Goal: Transaction & Acquisition: Purchase product/service

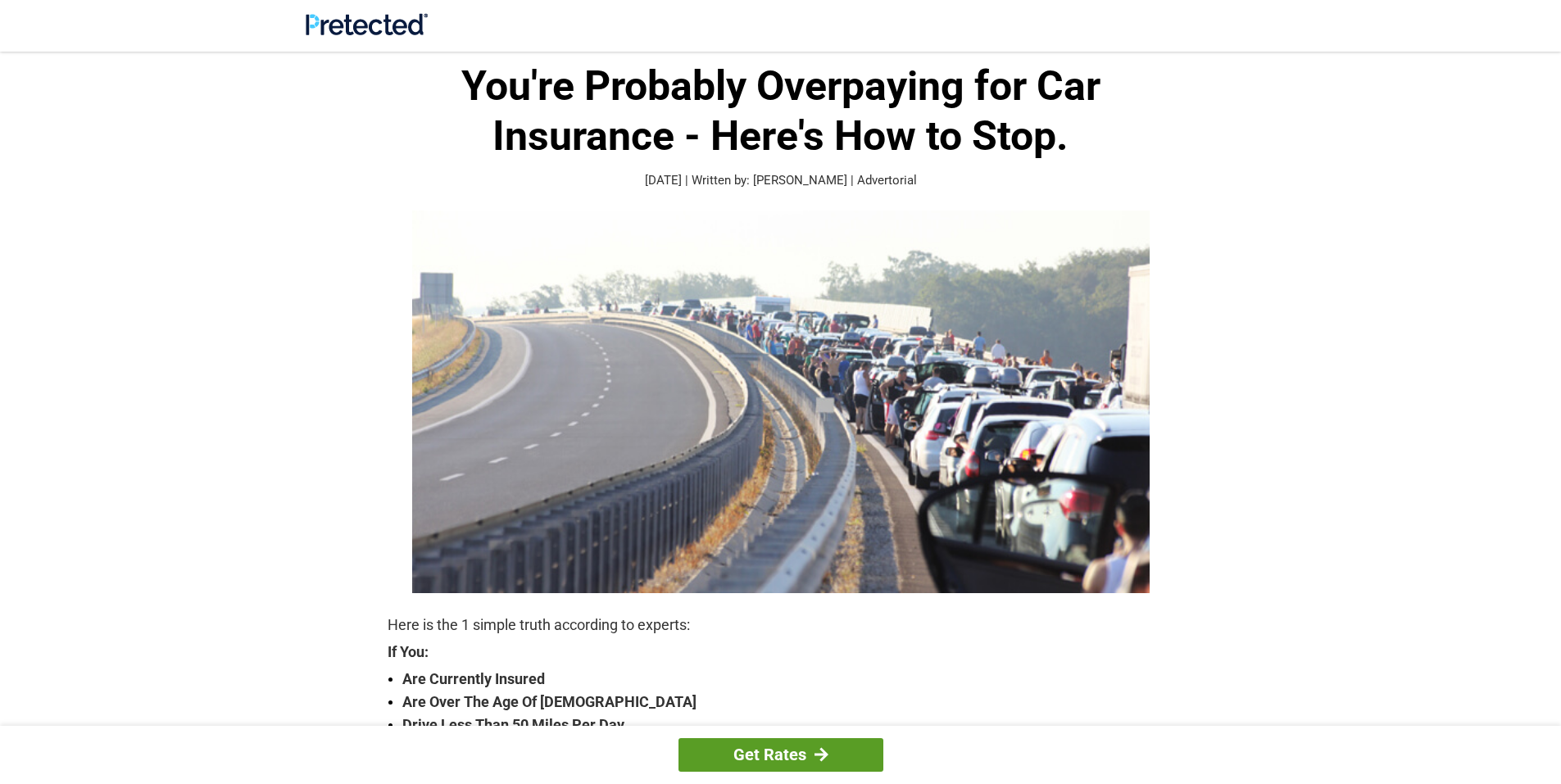
click at [783, 747] on link "Get Rates" at bounding box center [780, 754] width 205 height 34
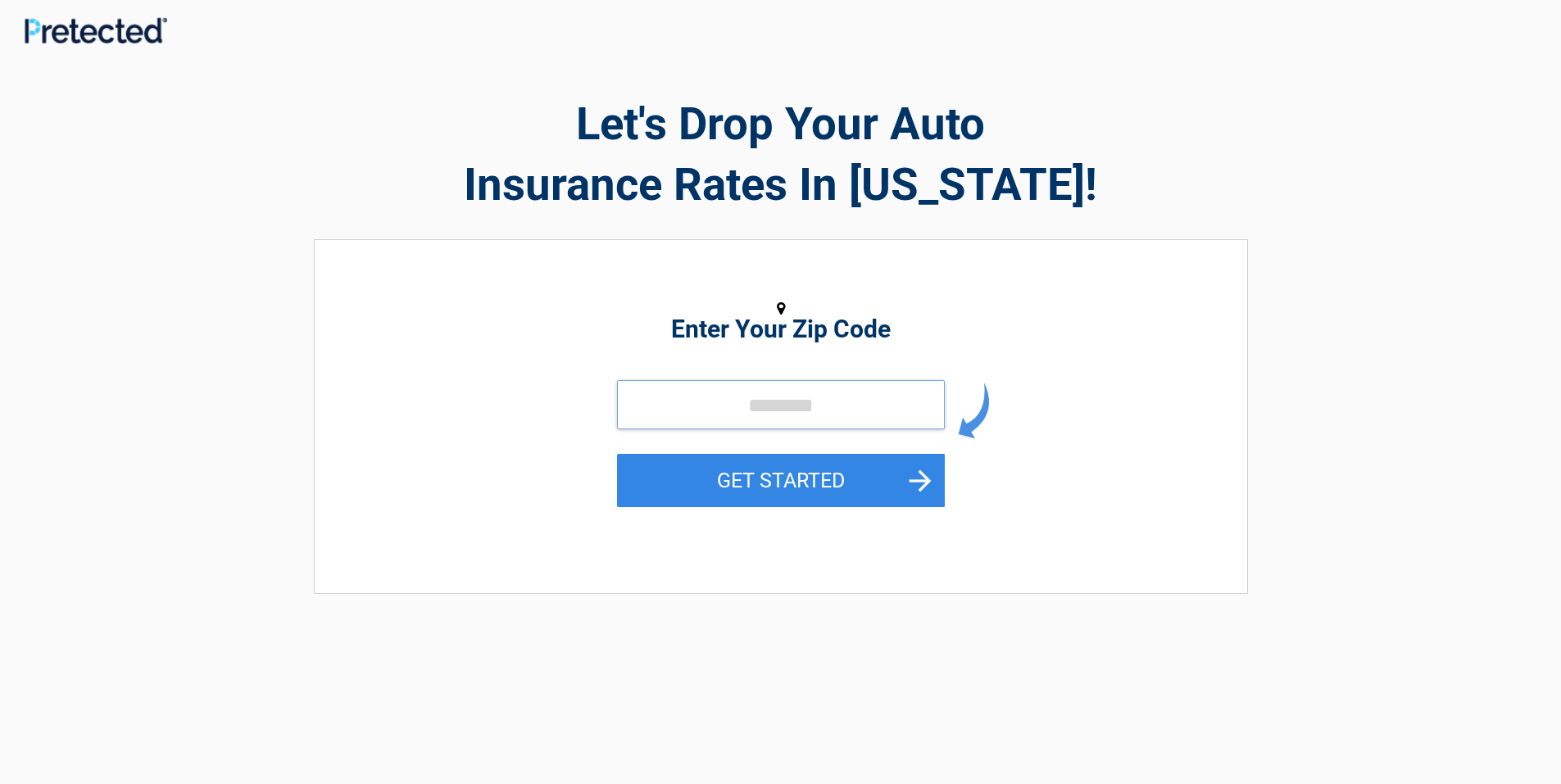
click at [753, 391] on input "tel" at bounding box center [780, 404] width 328 height 49
type input "*****"
click at [801, 480] on button "GET STARTED" at bounding box center [780, 480] width 328 height 53
